Goal: Register for event/course

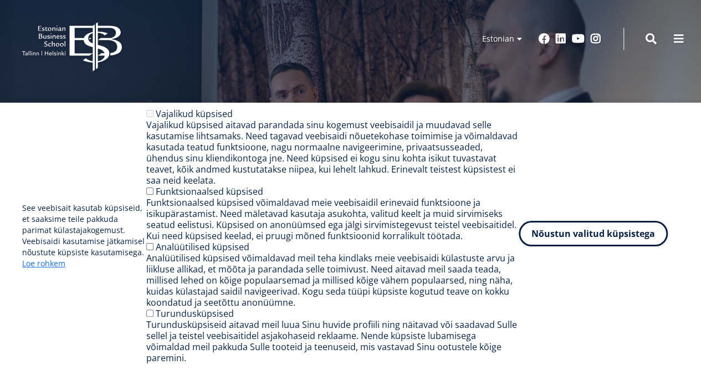
click at [569, 237] on button "Nõustun valitud küpsistega" at bounding box center [593, 234] width 149 height 26
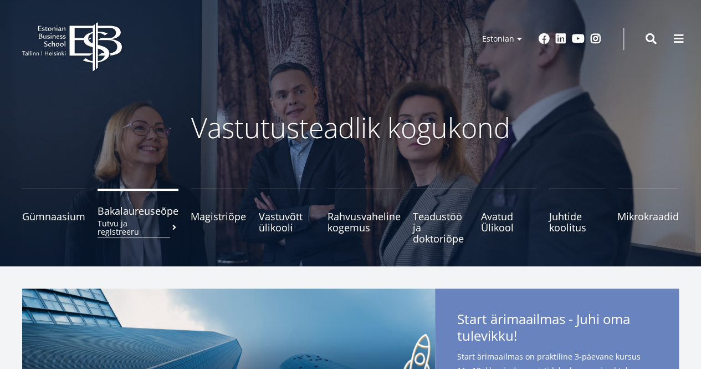
click at [144, 224] on small "Tutvu ja registreeru" at bounding box center [138, 227] width 81 height 17
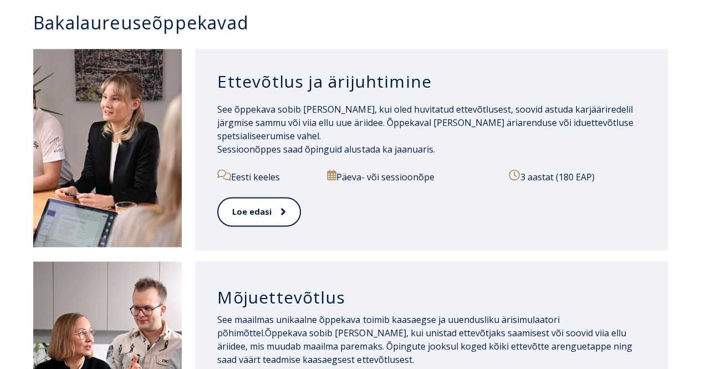
scroll to position [721, 0]
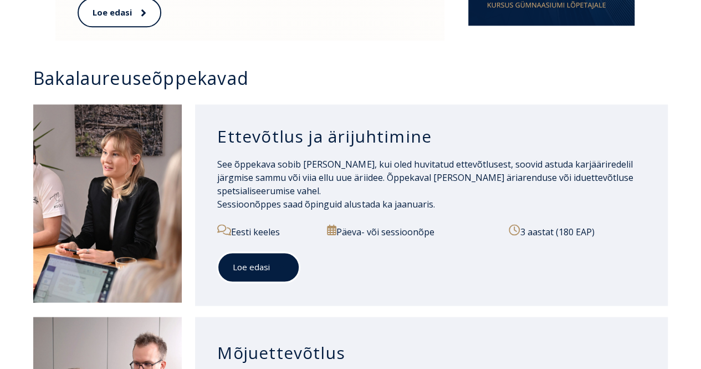
click at [246, 268] on link "Loe edasi" at bounding box center [258, 267] width 83 height 30
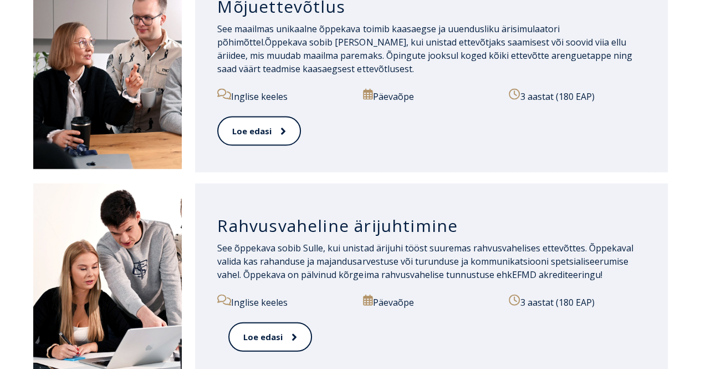
scroll to position [1051, 0]
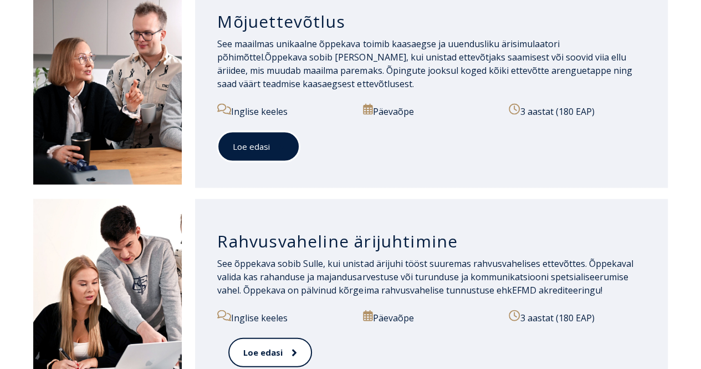
click at [228, 133] on link "Loe edasi" at bounding box center [258, 146] width 83 height 30
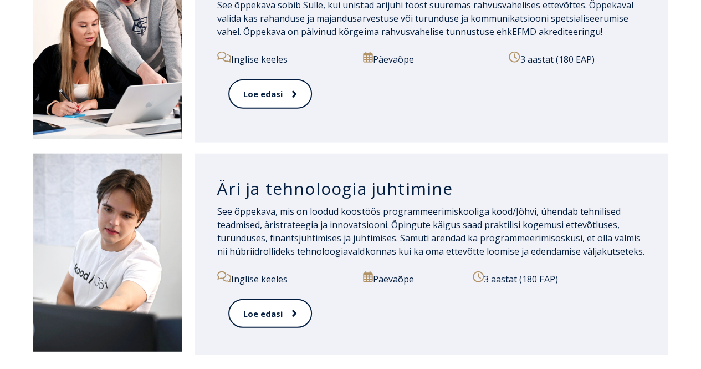
scroll to position [1326, 0]
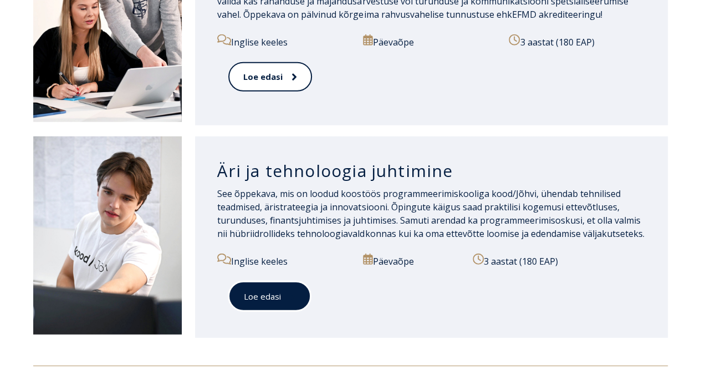
click at [251, 282] on link "Loe edasi" at bounding box center [269, 296] width 83 height 30
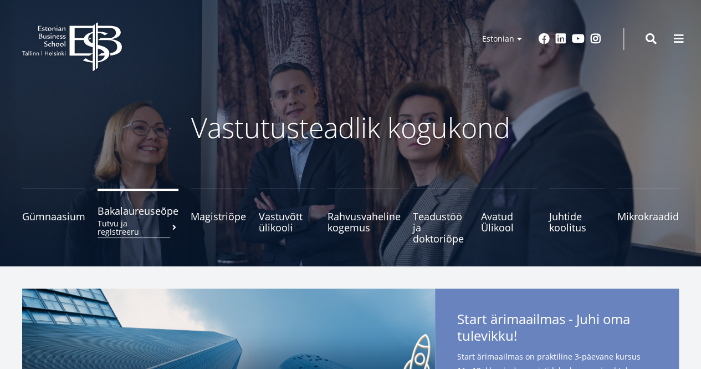
click at [145, 213] on span "Bakalaureuseõpe Tutvu ja registreeru" at bounding box center [138, 210] width 81 height 11
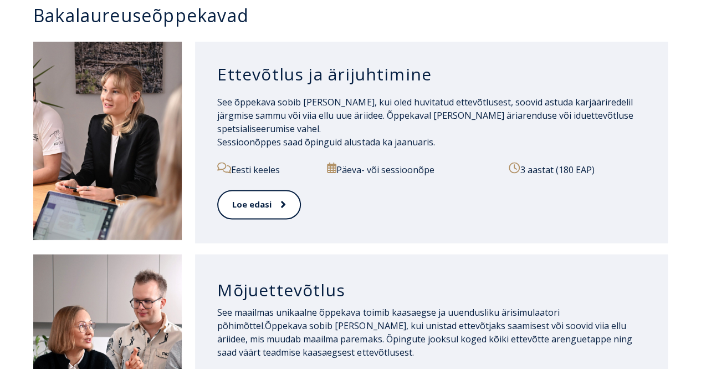
scroll to position [943, 0]
